Goal: Task Accomplishment & Management: Use online tool/utility

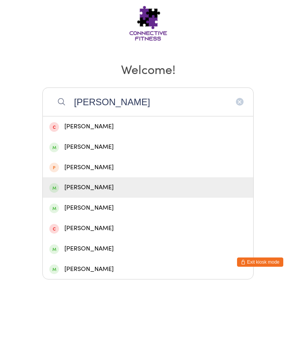
type input "[PERSON_NAME]"
click at [118, 258] on div "[PERSON_NAME]" at bounding box center [147, 263] width 197 height 10
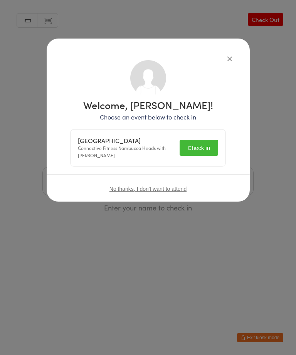
click at [196, 145] on button "Check in" at bounding box center [199, 148] width 39 height 16
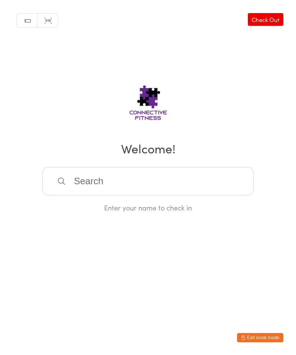
click at [270, 19] on link "Check Out" at bounding box center [265, 19] width 35 height 13
click at [127, 183] on input "search" at bounding box center [147, 181] width 211 height 29
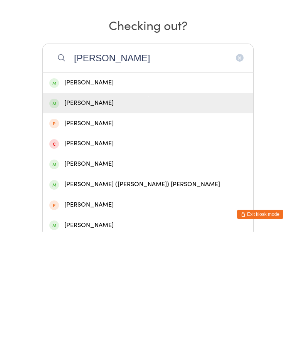
type input "[PERSON_NAME]"
click at [101, 221] on div "[PERSON_NAME]" at bounding box center [147, 226] width 197 height 10
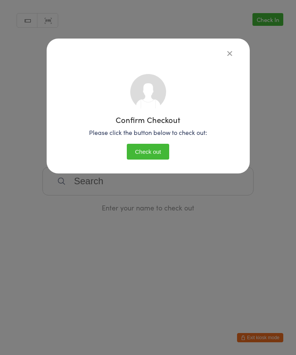
click at [147, 152] on button "Check out" at bounding box center [148, 152] width 42 height 16
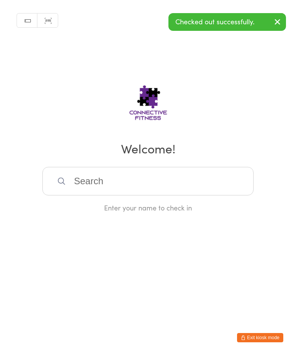
click at [276, 25] on icon "button" at bounding box center [277, 22] width 9 height 10
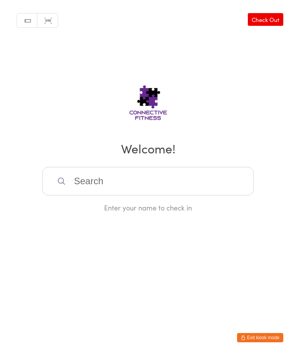
click at [280, 19] on link "Check Out" at bounding box center [265, 19] width 35 height 13
click at [166, 186] on input "search" at bounding box center [147, 181] width 211 height 29
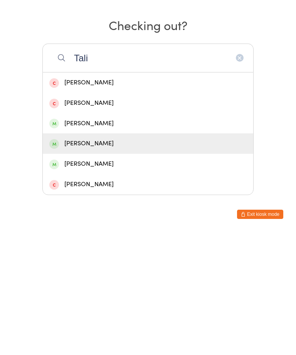
type input "Tali"
click at [114, 262] on div "[PERSON_NAME]" at bounding box center [147, 267] width 197 height 10
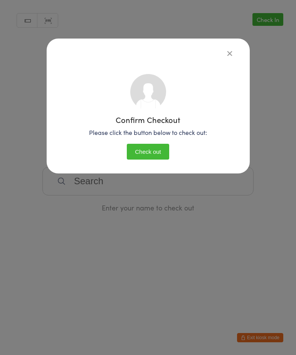
click at [157, 160] on button "Check out" at bounding box center [148, 152] width 42 height 16
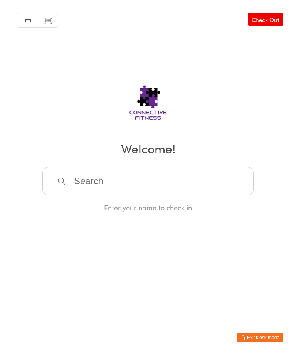
click at [275, 26] on link "Check Out" at bounding box center [265, 19] width 35 height 13
click at [139, 189] on input "search" at bounding box center [147, 181] width 211 height 29
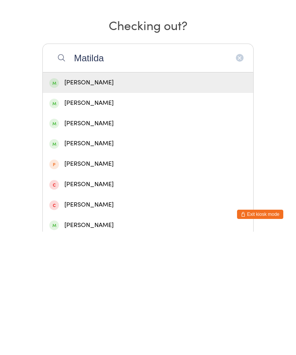
type input "Matilda"
click at [116, 201] on div "[PERSON_NAME]" at bounding box center [147, 206] width 197 height 10
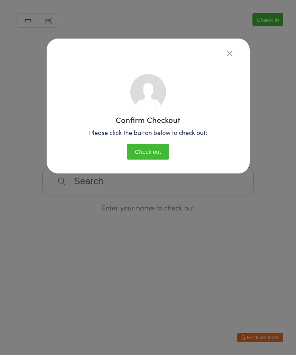
click at [143, 155] on button "Check out" at bounding box center [148, 152] width 42 height 16
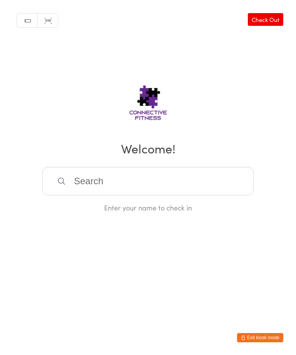
click at [273, 18] on link "Check Out" at bounding box center [265, 19] width 35 height 13
click at [199, 181] on input "search" at bounding box center [147, 181] width 211 height 29
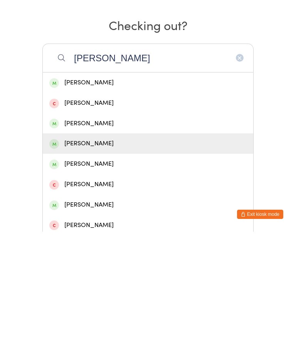
type input "[PERSON_NAME]"
click at [131, 262] on div "[PERSON_NAME]" at bounding box center [147, 267] width 197 height 10
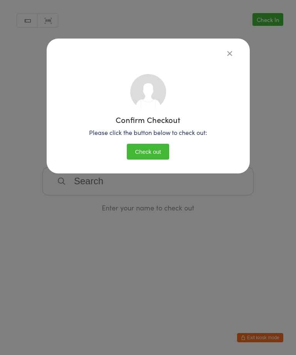
click at [154, 146] on button "Check out" at bounding box center [148, 152] width 42 height 16
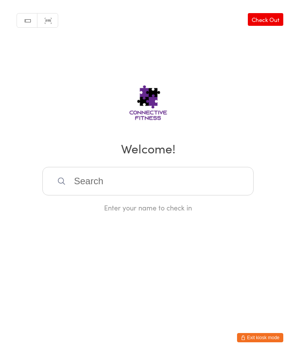
click at [133, 183] on input "search" at bounding box center [147, 181] width 211 height 29
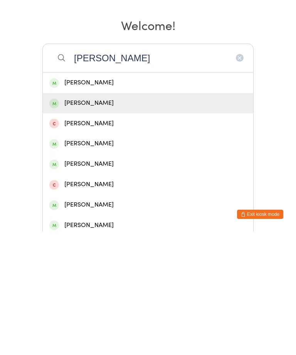
type input "[PERSON_NAME]"
click at [109, 221] on div "[PERSON_NAME]" at bounding box center [147, 226] width 197 height 10
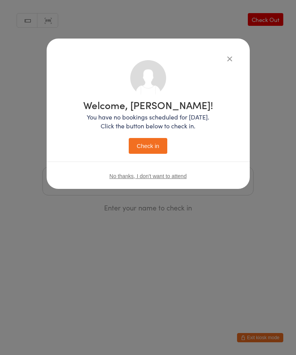
click at [150, 143] on button "Check in" at bounding box center [148, 146] width 39 height 16
